Goal: Check status: Check status

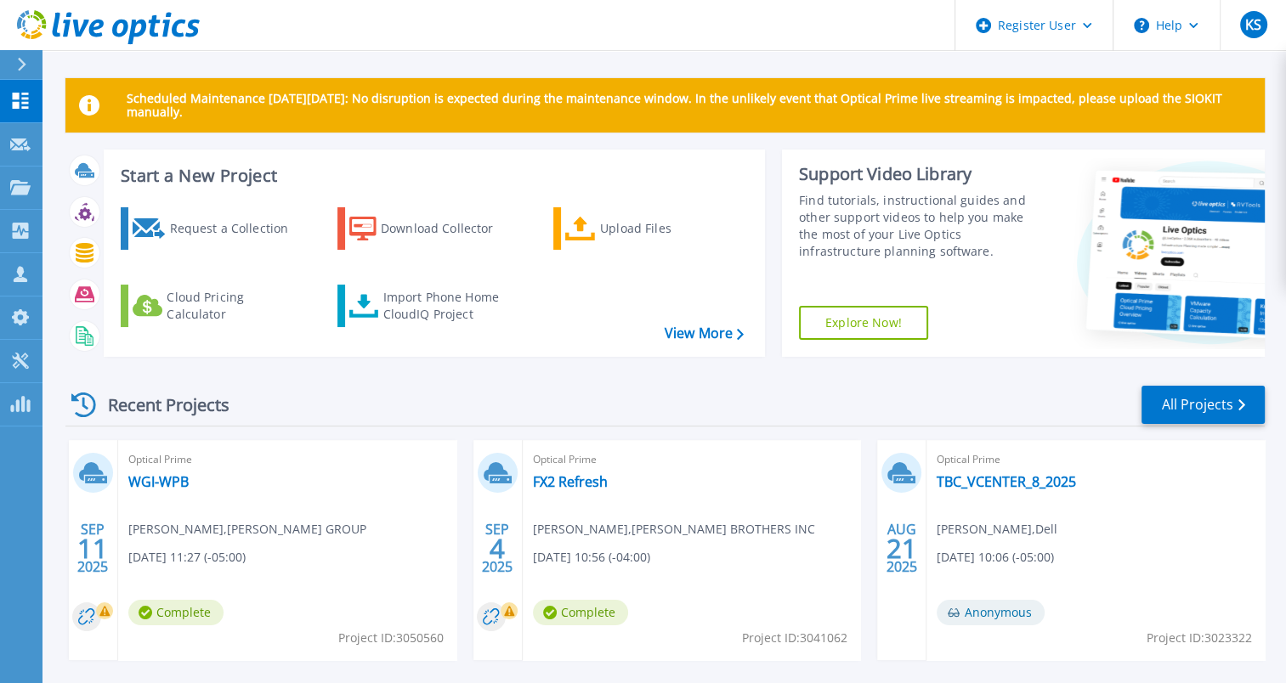
click at [316, 427] on div "Recent Projects All Projects SEP 11 2025 Optical Prime WGI-WPB Sean Harrison , …" at bounding box center [664, 667] width 1199 height 592
click at [951, 486] on link "TBC_VCENTER_8_2025" at bounding box center [1006, 481] width 139 height 17
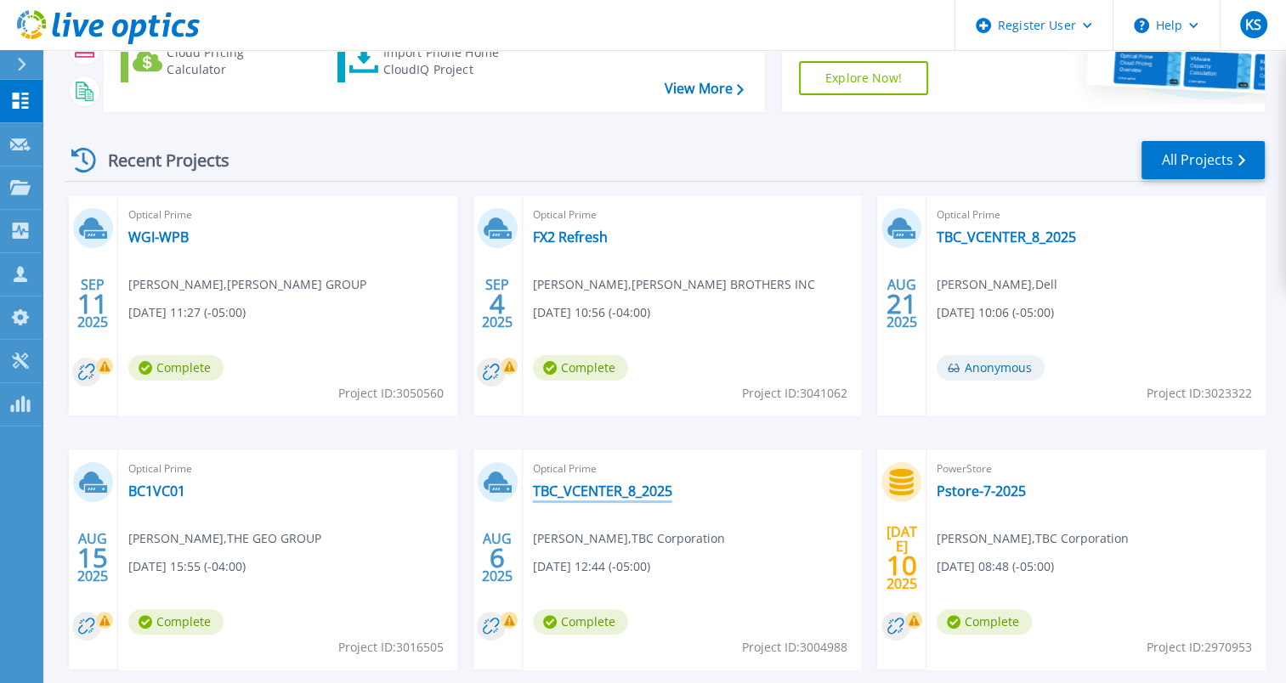
scroll to position [246, 0]
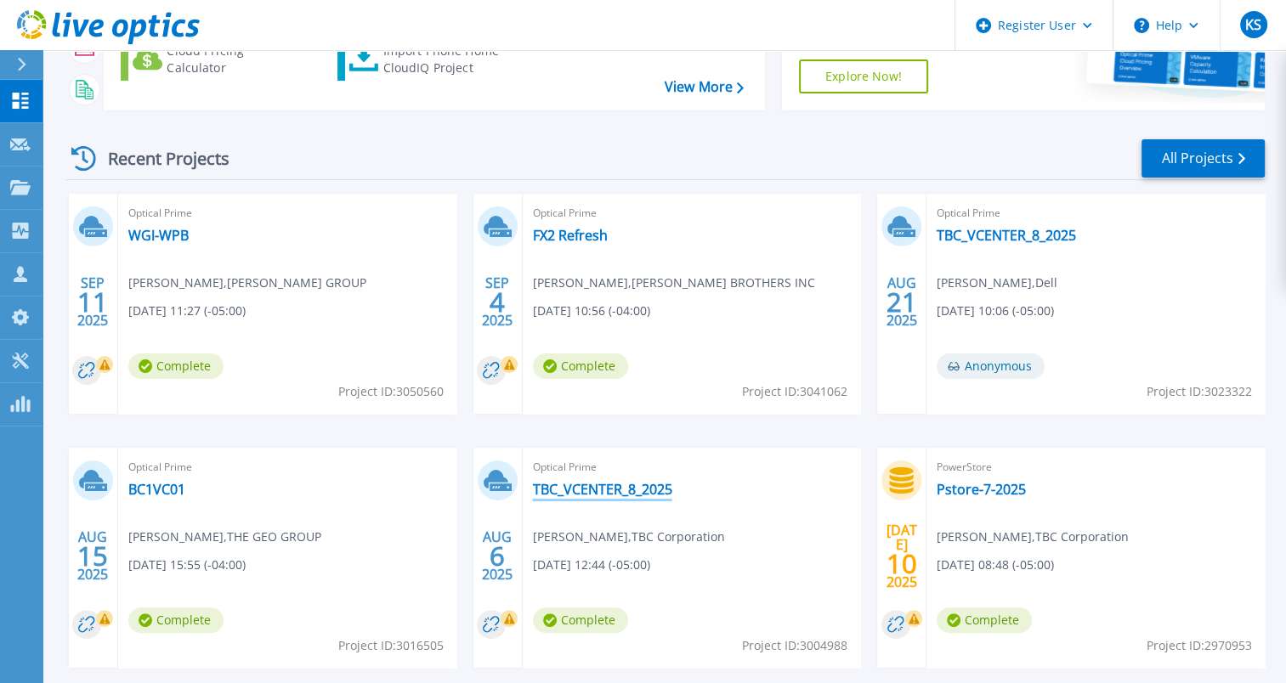
click at [586, 490] on link "TBC_VCENTER_8_2025" at bounding box center [602, 489] width 139 height 17
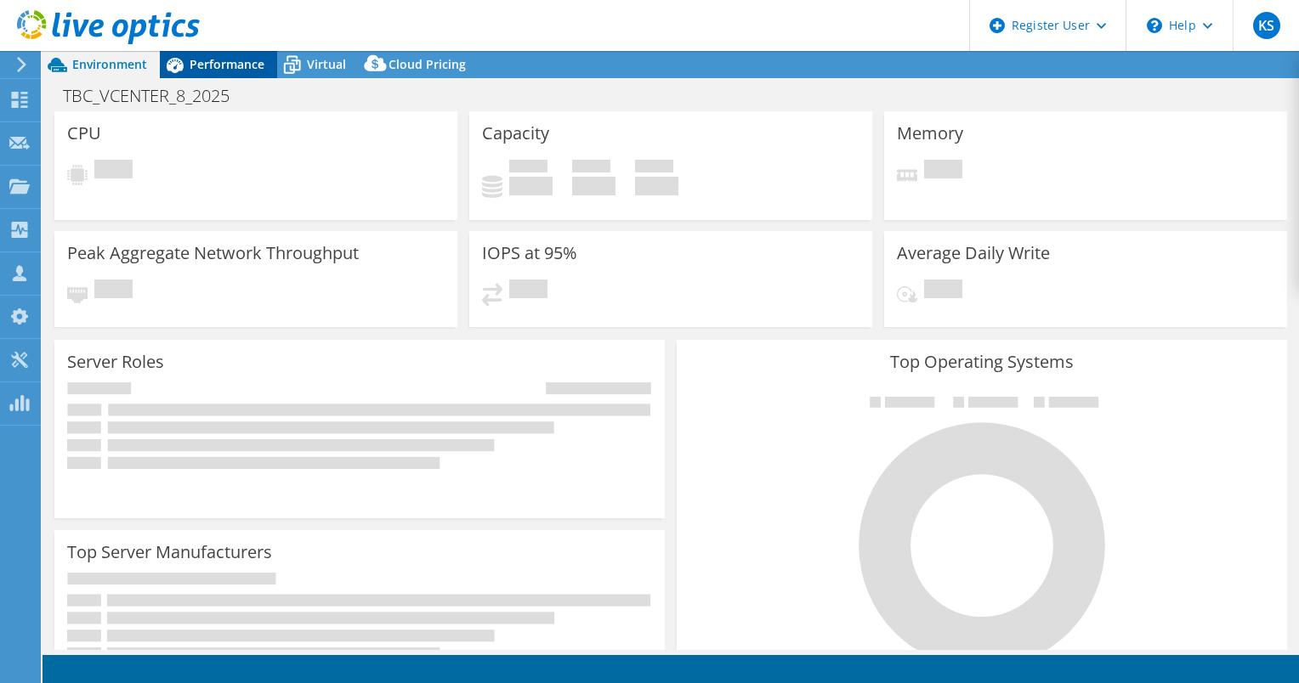
select select "USD"
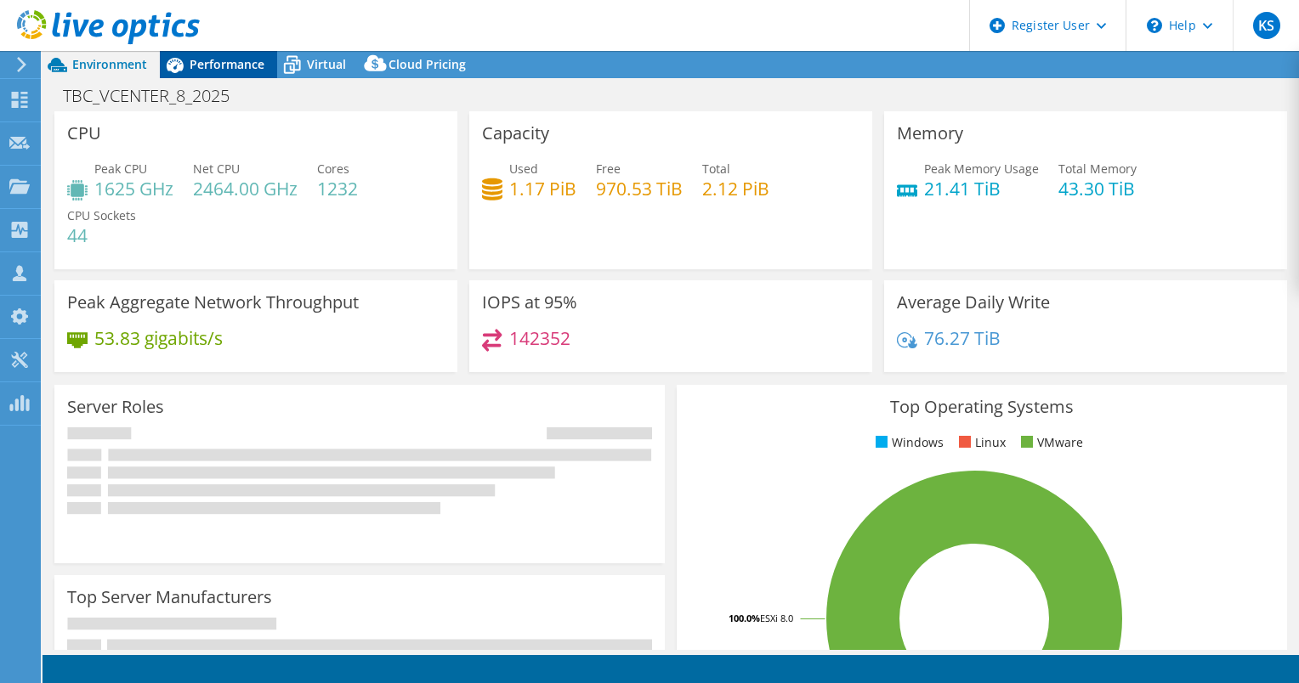
click at [241, 65] on span "Performance" at bounding box center [227, 64] width 75 height 16
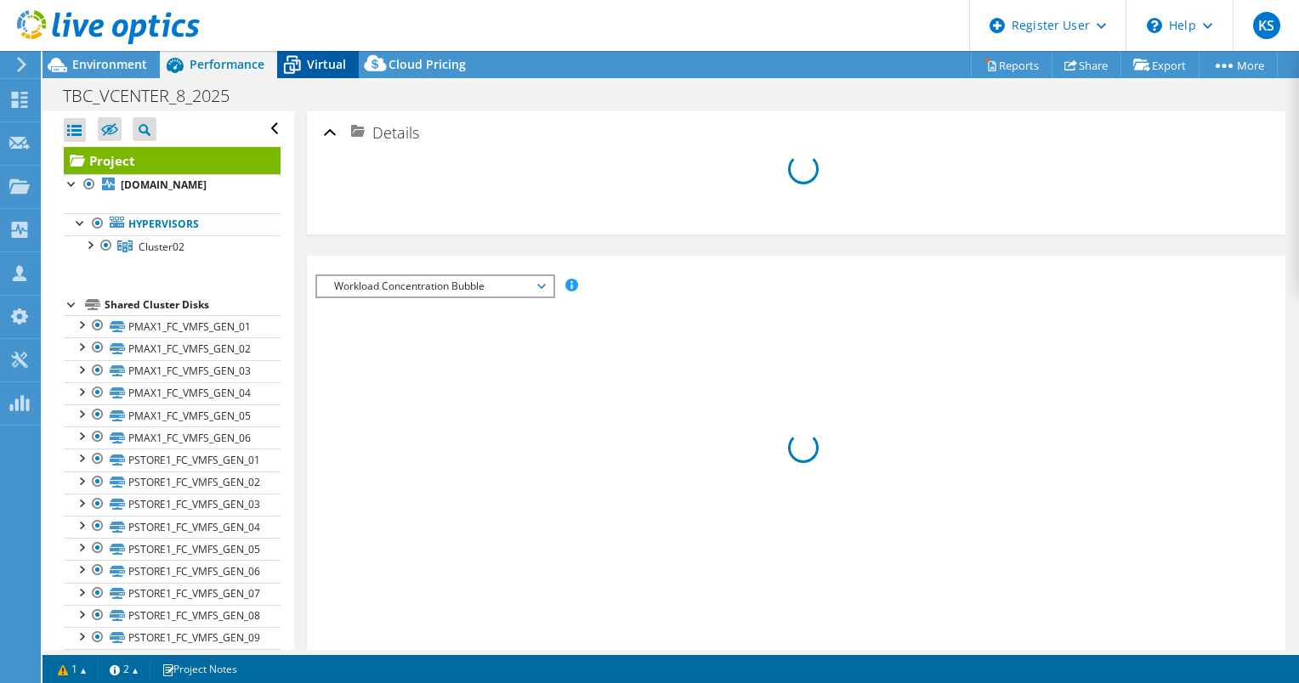
click at [297, 68] on icon at bounding box center [292, 65] width 30 height 30
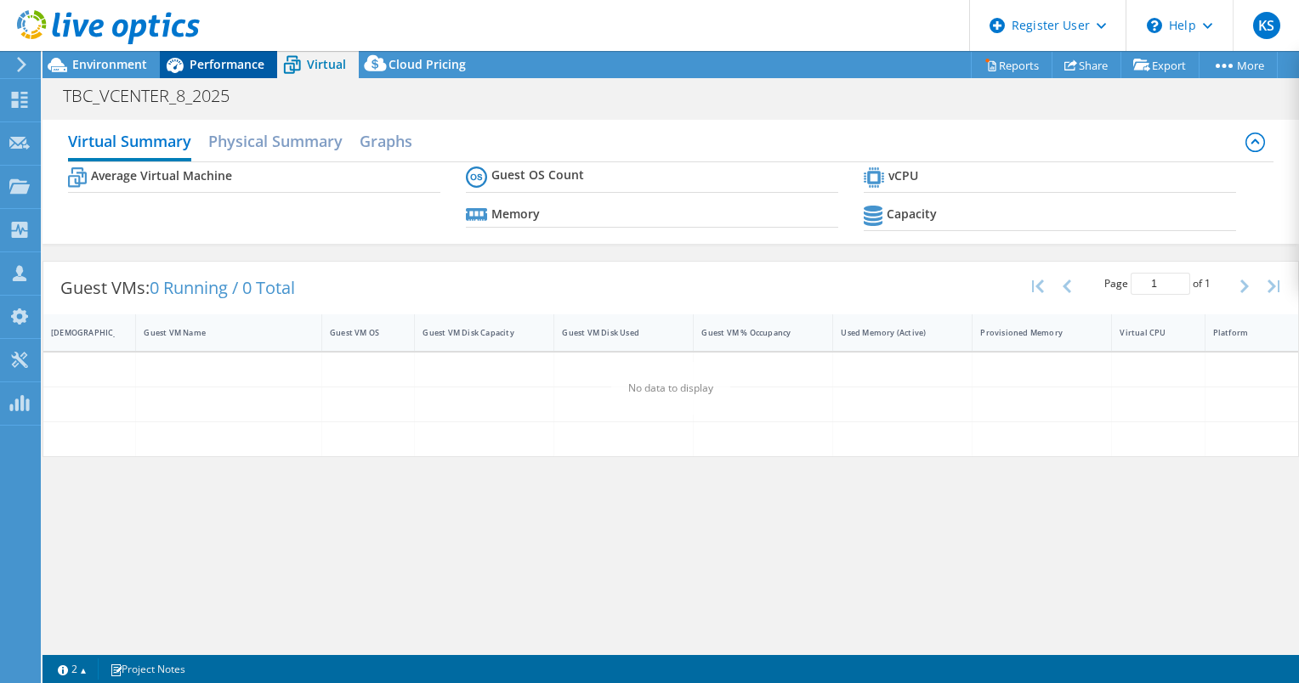
click at [231, 69] on span "Performance" at bounding box center [227, 64] width 75 height 16
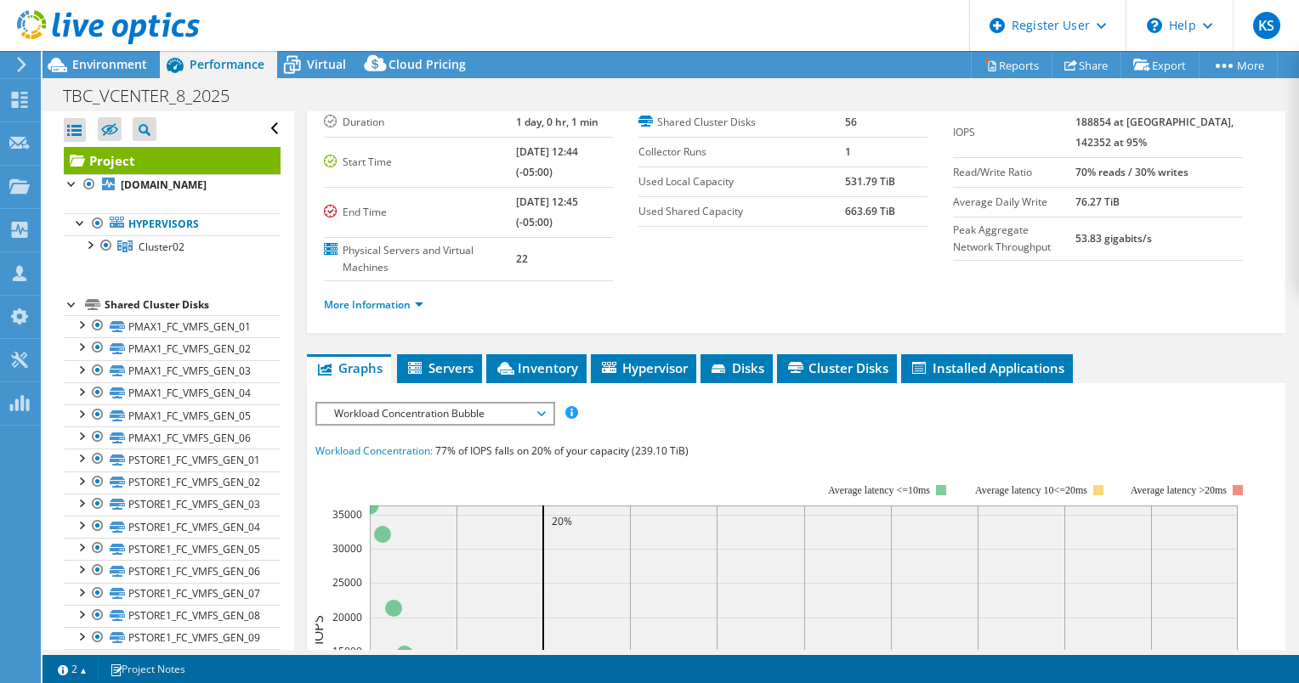
scroll to position [116, 0]
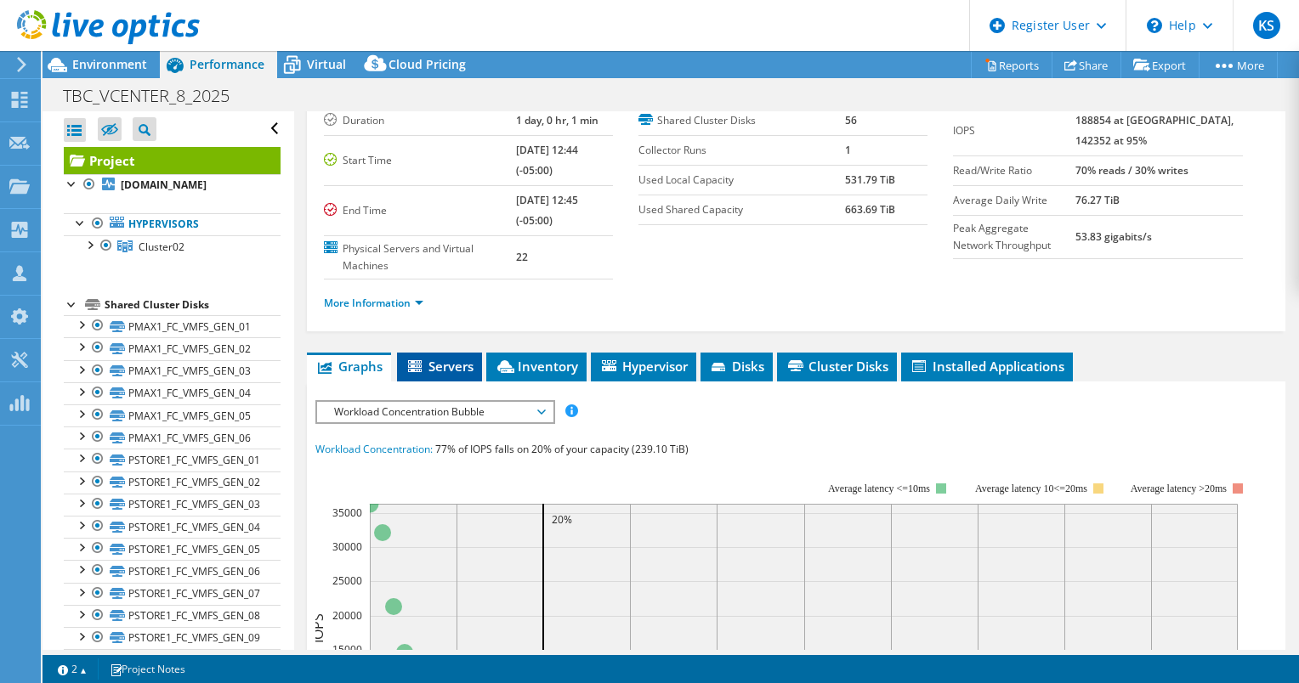
click at [445, 371] on li "Servers" at bounding box center [439, 367] width 85 height 29
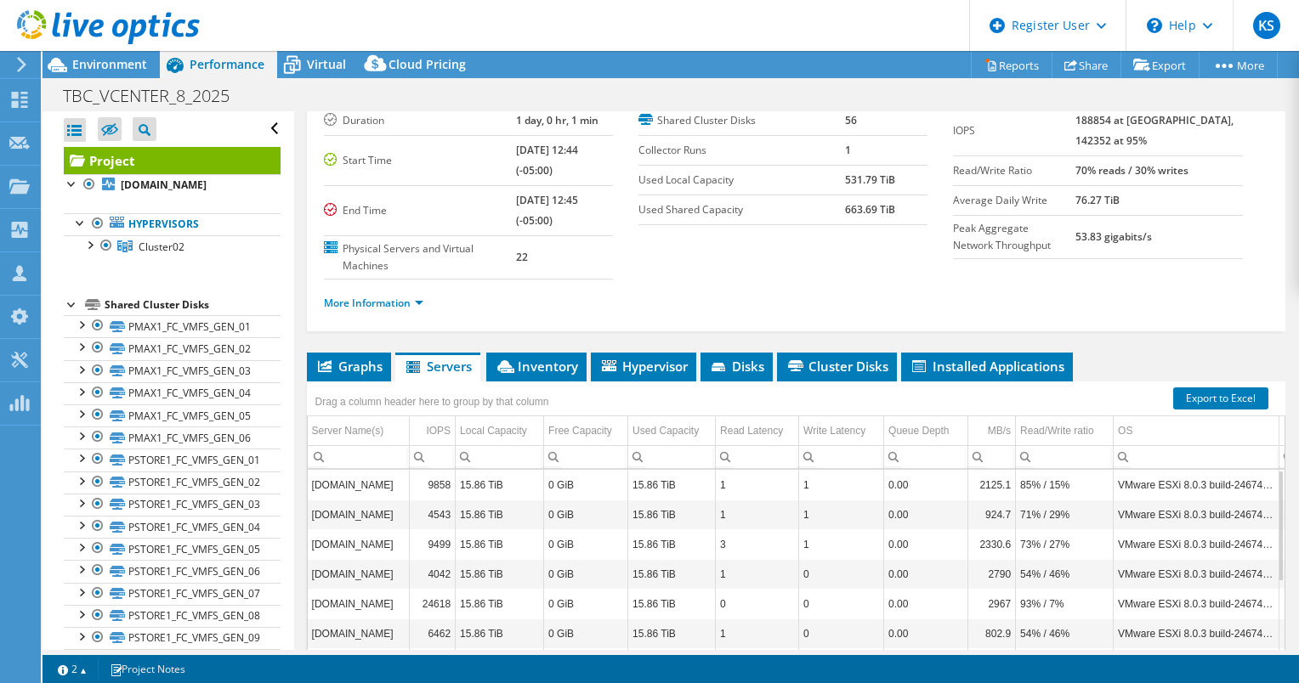
scroll to position [185, 0]
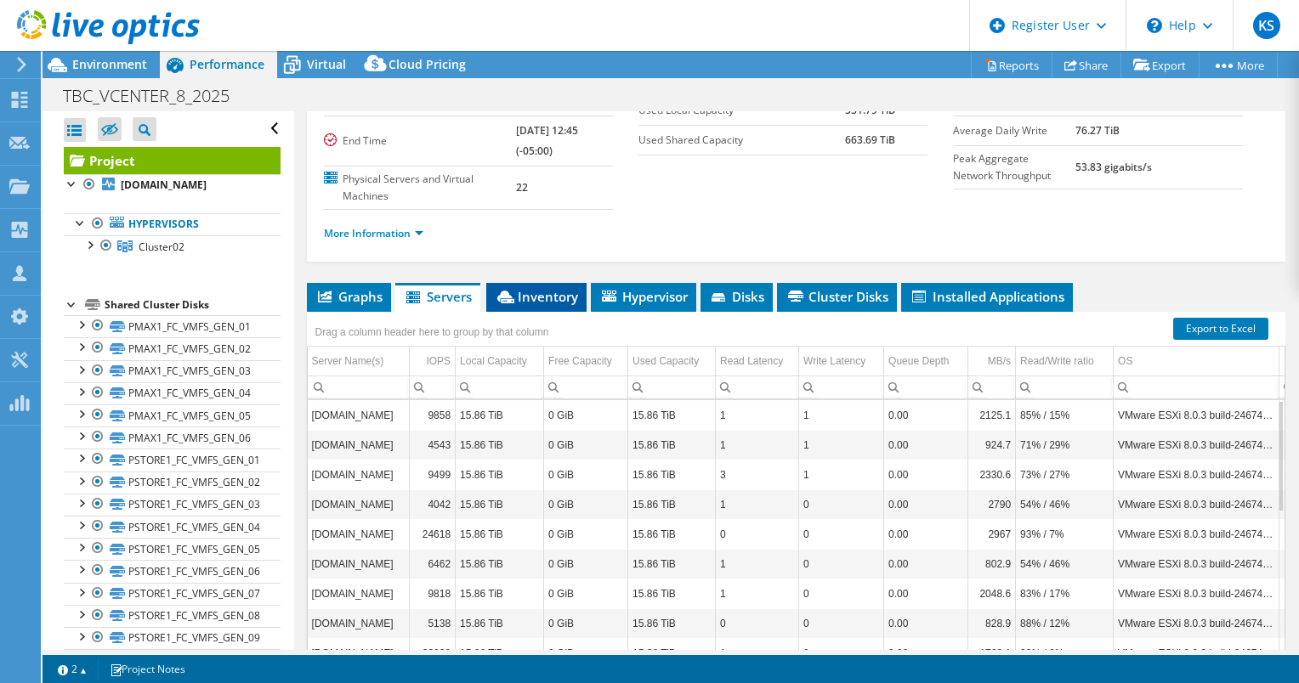
click at [531, 296] on span "Inventory" at bounding box center [536, 296] width 83 height 17
